Goal: Transaction & Acquisition: Purchase product/service

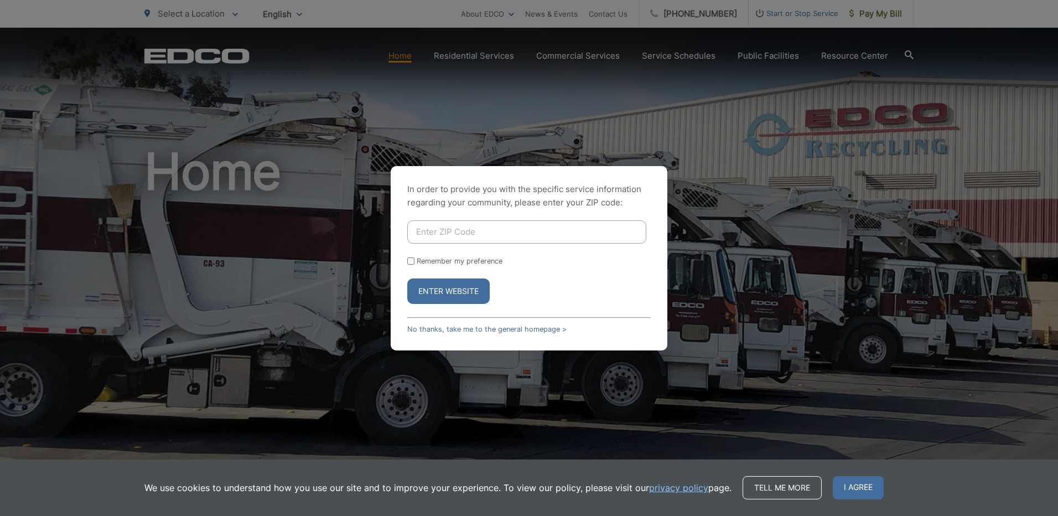
click at [448, 231] on input "Enter ZIP Code" at bounding box center [526, 231] width 239 height 23
type input "92069"
click at [442, 288] on button "Enter Website" at bounding box center [448, 290] width 82 height 25
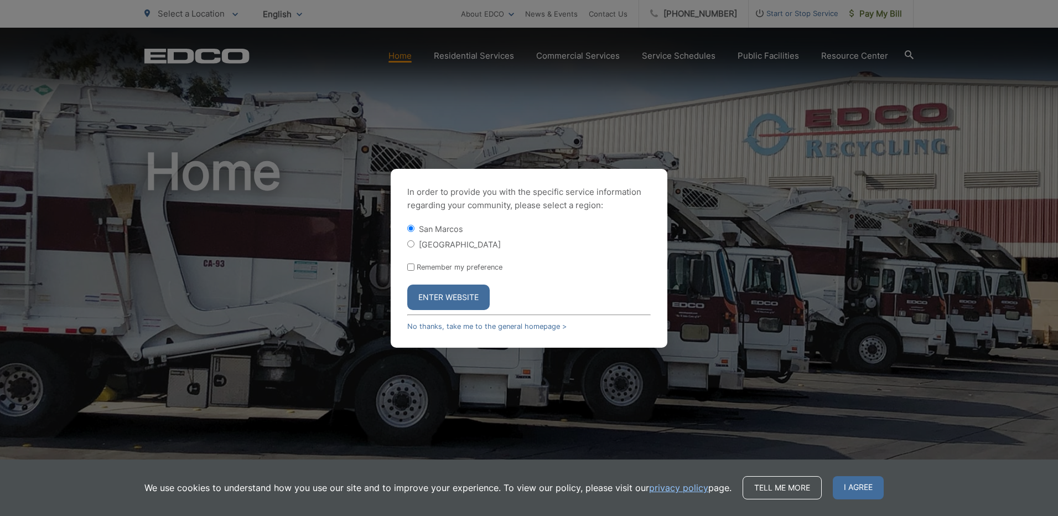
click at [464, 297] on button "Enter Website" at bounding box center [448, 296] width 82 height 25
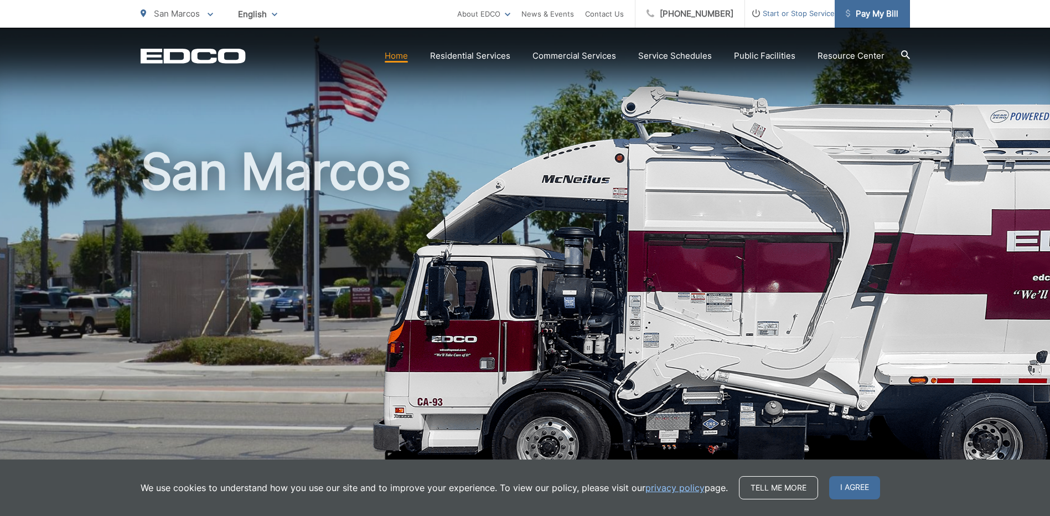
click at [890, 16] on span "Pay My Bill" at bounding box center [872, 13] width 53 height 13
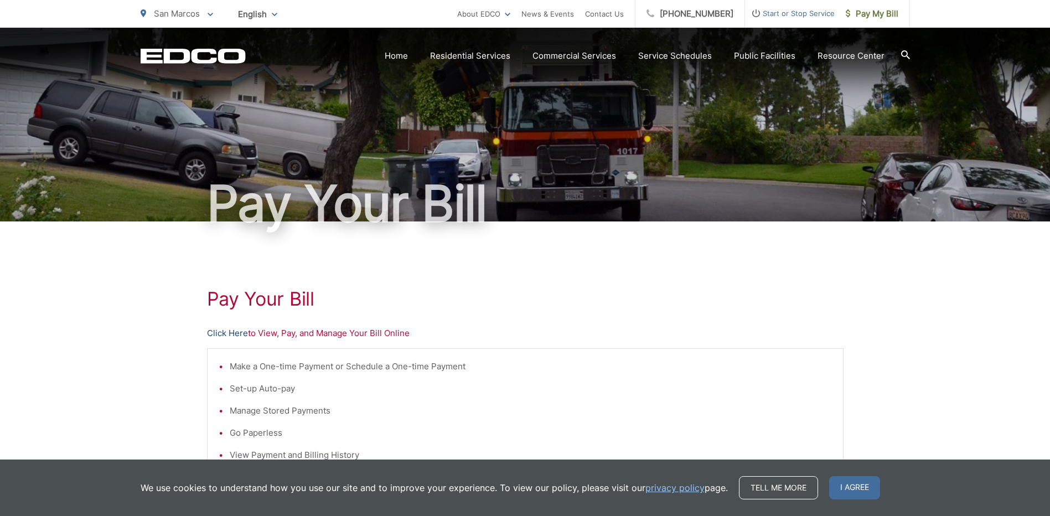
click at [234, 335] on link "Click Here" at bounding box center [227, 333] width 41 height 13
